Goal: Task Accomplishment & Management: Use online tool/utility

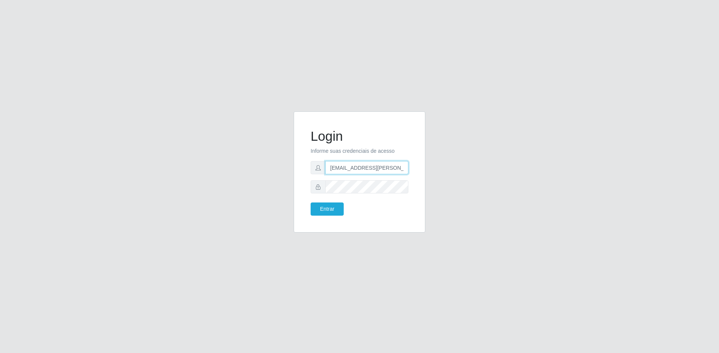
drag, startPoint x: 404, startPoint y: 168, endPoint x: 309, endPoint y: 171, distance: 94.1
click at [309, 171] on div "Login Informe suas credenciais de acesso [EMAIL_ADDRESS][PERSON_NAME][DOMAIN_NA…" at bounding box center [359, 172] width 113 height 102
click at [405, 165] on input "[EMAIL_ADDRESS][PERSON_NAME][DOMAIN_NAME]" at bounding box center [366, 167] width 83 height 13
click at [404, 168] on input "[EMAIL_ADDRESS][PERSON_NAME][DOMAIN_NAME]" at bounding box center [366, 167] width 83 height 13
click at [244, 200] on div "Login Informe suas credenciais de acesso [EMAIL_ADDRESS][PERSON_NAME] Entrar" at bounding box center [359, 176] width 429 height 130
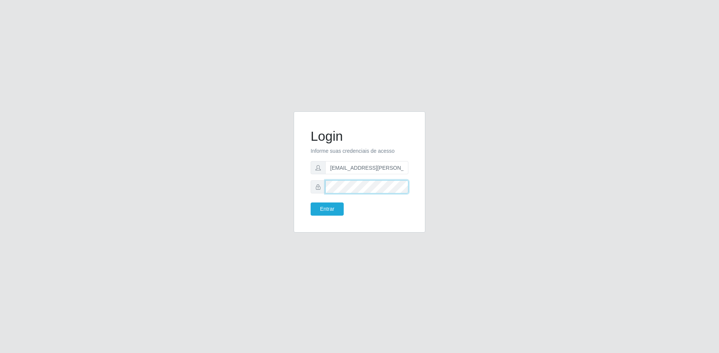
click at [311, 202] on button "Entrar" at bounding box center [327, 208] width 33 height 13
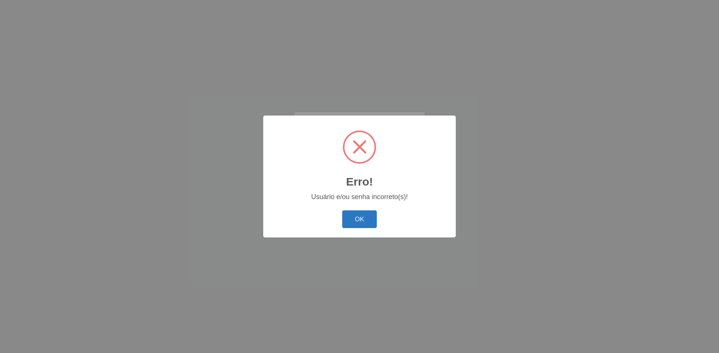
click at [366, 218] on button "OK" at bounding box center [359, 219] width 35 height 18
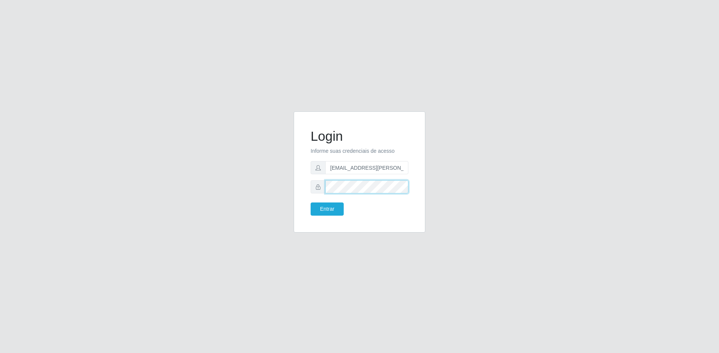
click at [299, 187] on div "Login Informe suas credenciais de acesso [EMAIL_ADDRESS][PERSON_NAME] Entrar" at bounding box center [360, 171] width 132 height 121
click at [311, 202] on button "Entrar" at bounding box center [327, 208] width 33 height 13
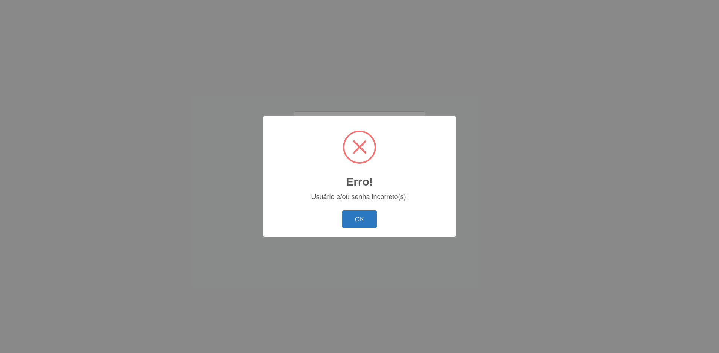
click at [373, 218] on button "OK" at bounding box center [359, 219] width 35 height 18
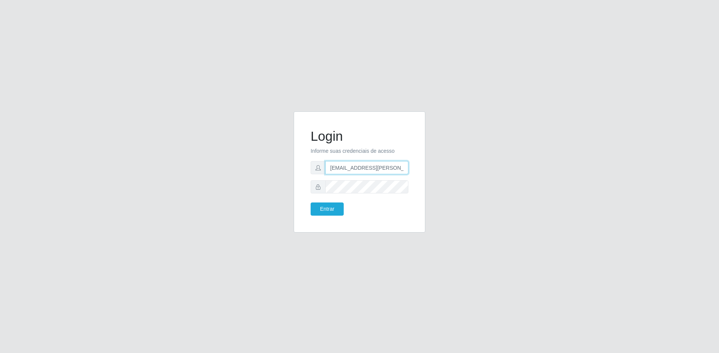
click at [404, 169] on input "[EMAIL_ADDRESS][PERSON_NAME]" at bounding box center [366, 167] width 83 height 13
click at [404, 170] on input "[EMAIL_ADDRESS][PERSON_NAME]" at bounding box center [366, 167] width 83 height 13
type input "[EMAIL_ADDRESS][PERSON_NAME][DOMAIN_NAME]"
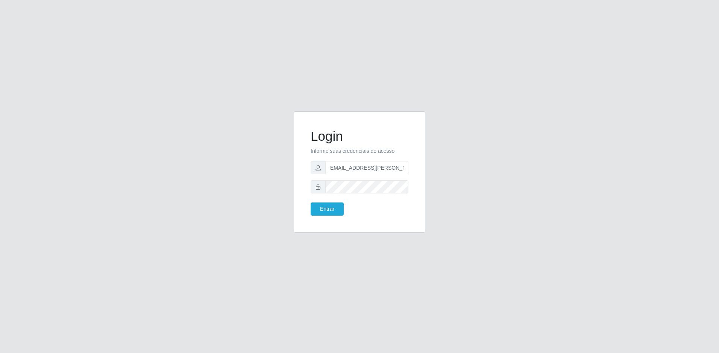
click at [335, 196] on form "Login Informe suas credenciais de acesso [EMAIL_ADDRESS][PERSON_NAME][DOMAIN_NA…" at bounding box center [360, 171] width 98 height 87
click at [331, 209] on button "Entrar" at bounding box center [327, 208] width 33 height 13
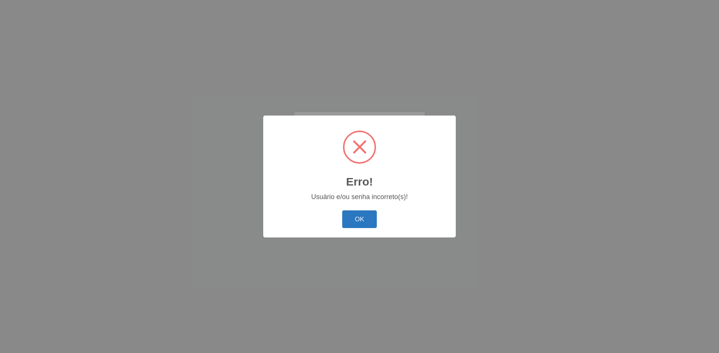
click at [366, 214] on button "OK" at bounding box center [359, 219] width 35 height 18
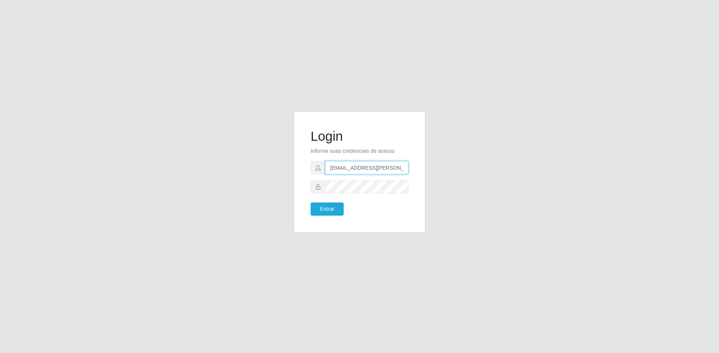
scroll to position [0, 2]
drag, startPoint x: 405, startPoint y: 168, endPoint x: 424, endPoint y: 172, distance: 18.8
click at [424, 172] on div "Login Informe suas credenciais de acesso [EMAIL_ADDRESS][PERSON_NAME][DOMAIN_NA…" at bounding box center [360, 171] width 132 height 121
click at [364, 217] on div "Login Informe suas credenciais de acesso [EMAIL_ADDRESS][PERSON_NAME][DOMAIN_NA…" at bounding box center [359, 172] width 113 height 102
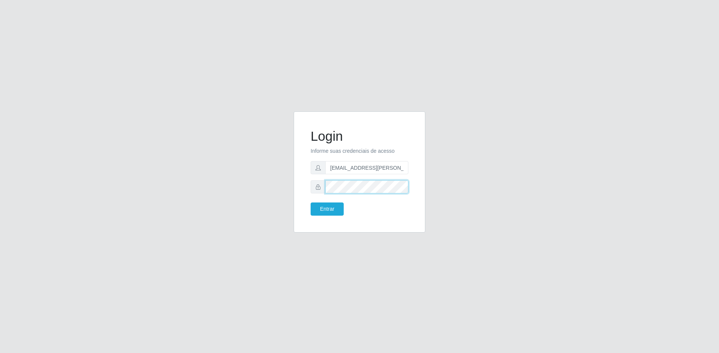
click at [282, 189] on div "Login Informe suas credenciais de acesso [EMAIL_ADDRESS][PERSON_NAME][DOMAIN_NA…" at bounding box center [359, 176] width 429 height 130
click at [311, 202] on button "Entrar" at bounding box center [327, 208] width 33 height 13
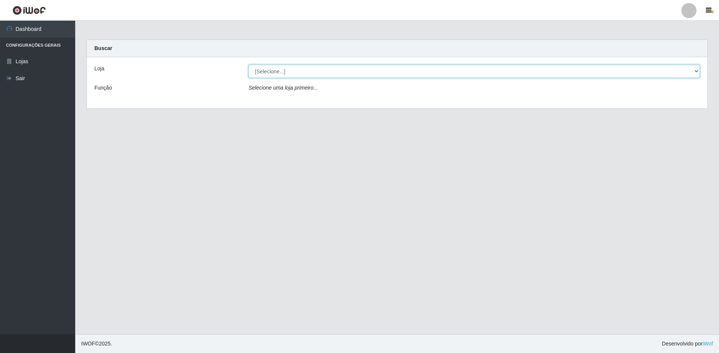
click at [312, 70] on select "[Selecione...] Extrabom - Loja 13 [GEOGRAPHIC_DATA]" at bounding box center [474, 71] width 451 height 13
select select "436"
click at [249, 65] on select "[Selecione...] Extrabom - Loja 13 [GEOGRAPHIC_DATA]" at bounding box center [474, 71] width 451 height 13
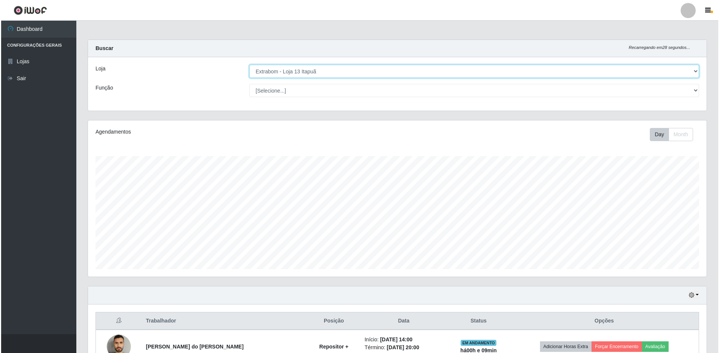
scroll to position [150, 0]
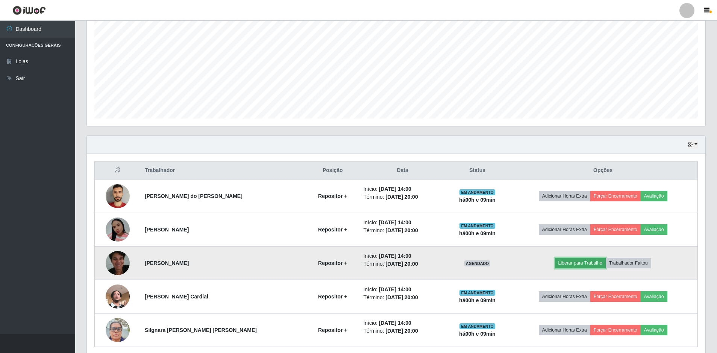
click at [571, 263] on button "Liberar para Trabalho" at bounding box center [580, 263] width 51 height 11
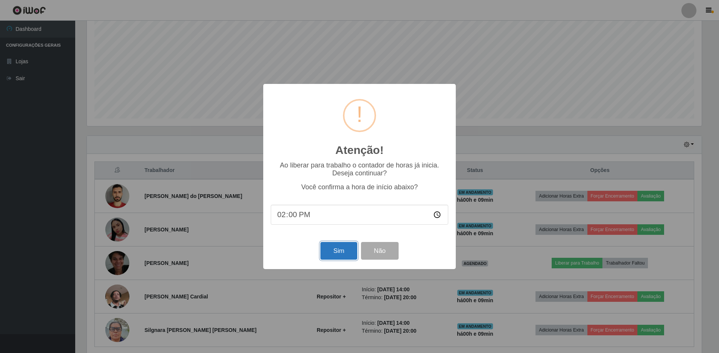
click at [334, 251] on button "Sim" at bounding box center [338, 251] width 36 height 18
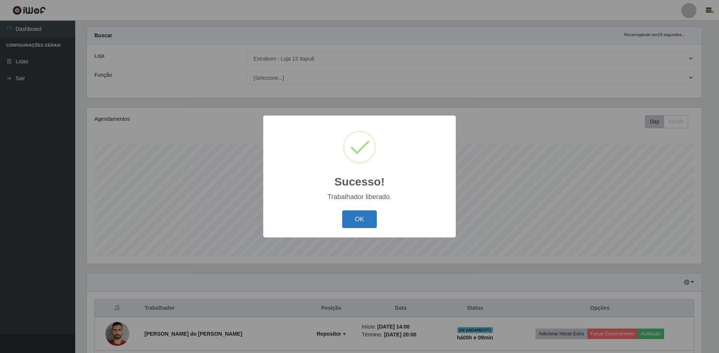
click at [364, 218] on button "OK" at bounding box center [359, 219] width 35 height 18
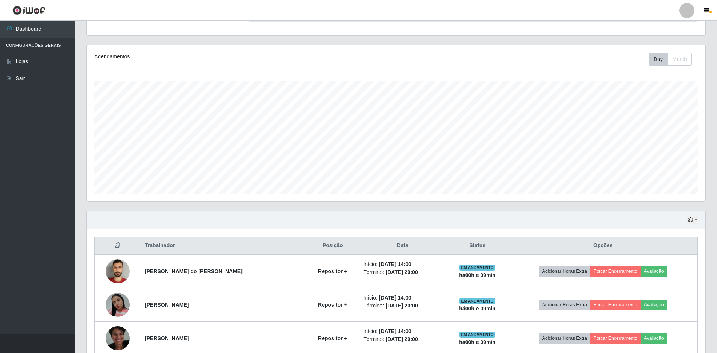
scroll to position [180, 0]
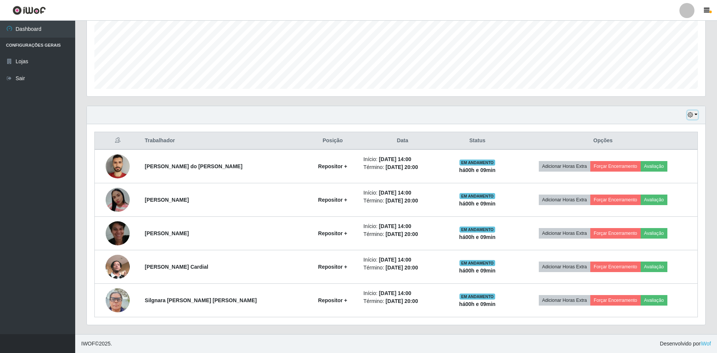
click at [696, 112] on button "button" at bounding box center [692, 115] width 11 height 9
click at [657, 175] on button "1 Semana" at bounding box center [667, 176] width 59 height 16
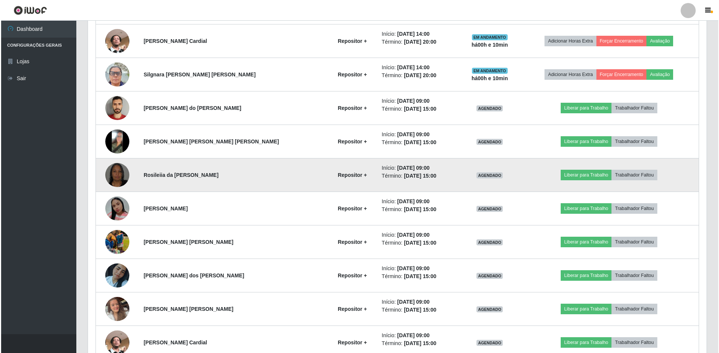
scroll to position [481, 0]
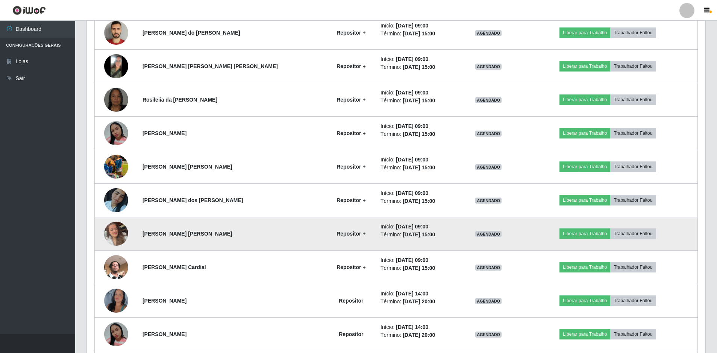
click at [119, 233] on img at bounding box center [116, 233] width 24 height 43
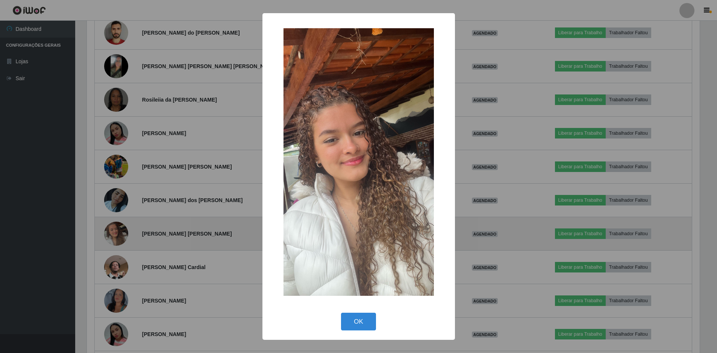
scroll to position [156, 615]
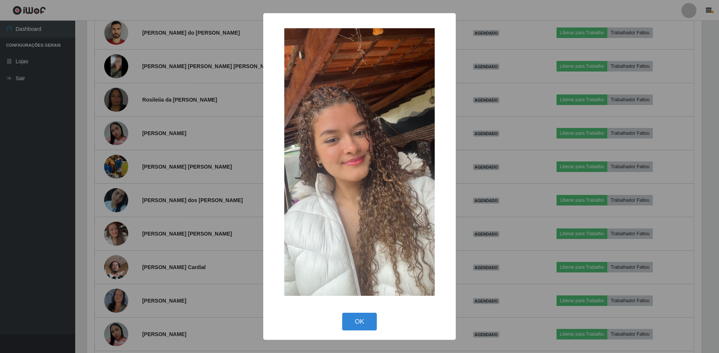
click at [364, 318] on button "OK" at bounding box center [359, 321] width 35 height 18
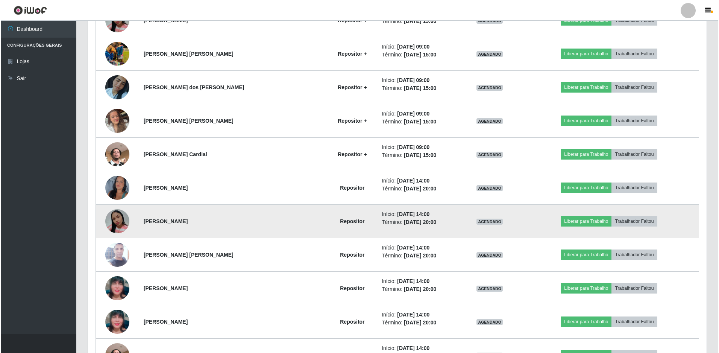
scroll to position [716, 0]
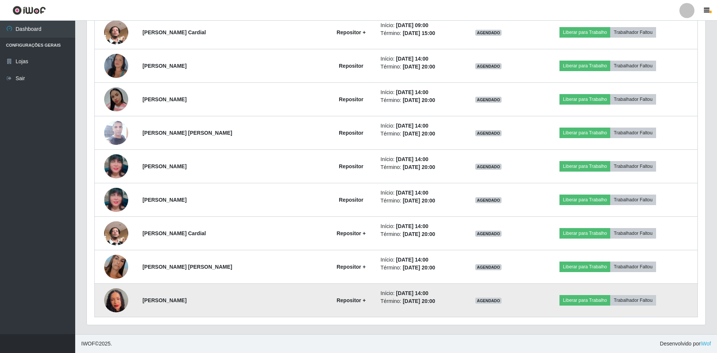
click at [119, 302] on img at bounding box center [116, 300] width 24 height 52
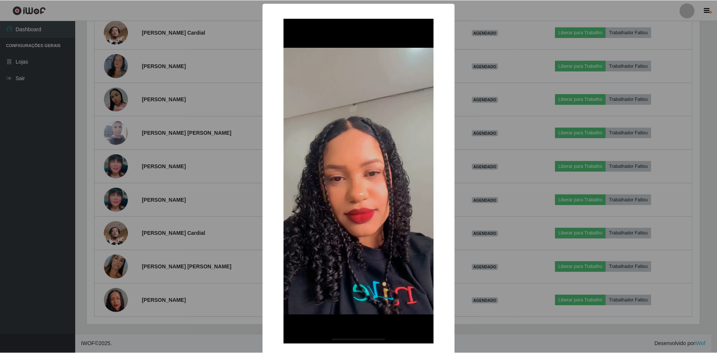
scroll to position [39, 0]
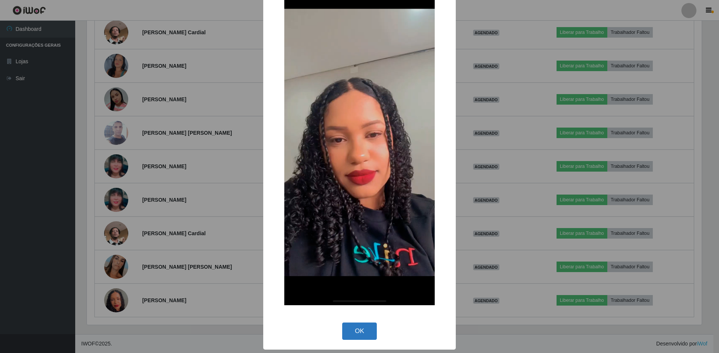
click at [357, 335] on button "OK" at bounding box center [359, 331] width 35 height 18
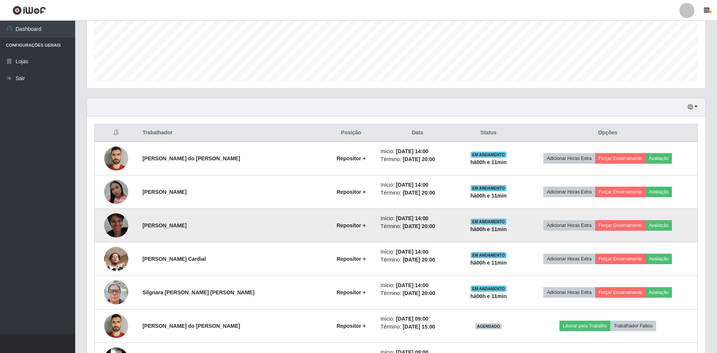
scroll to position [0, 0]
